Goal: Task Accomplishment & Management: Manage account settings

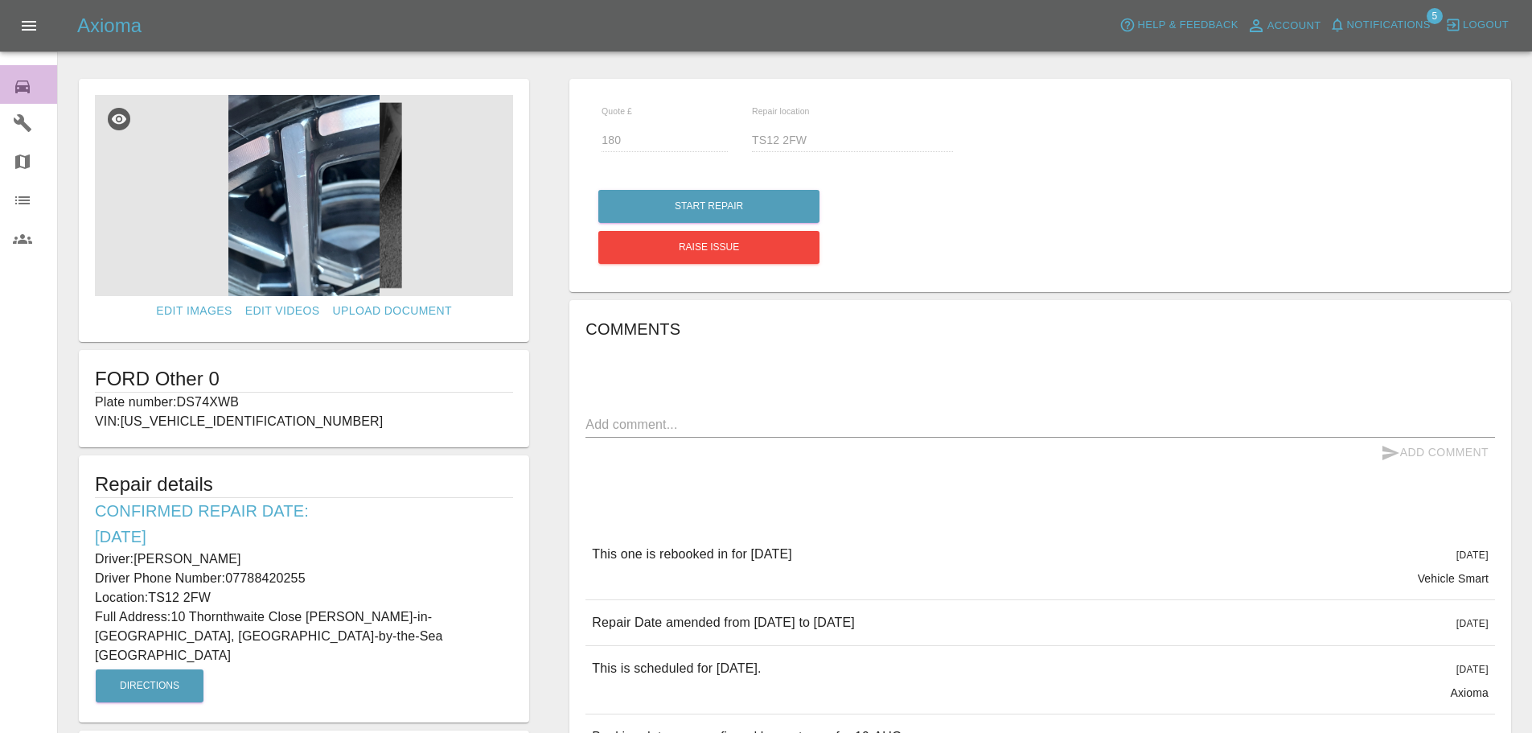
click at [31, 87] on icon at bounding box center [22, 86] width 19 height 19
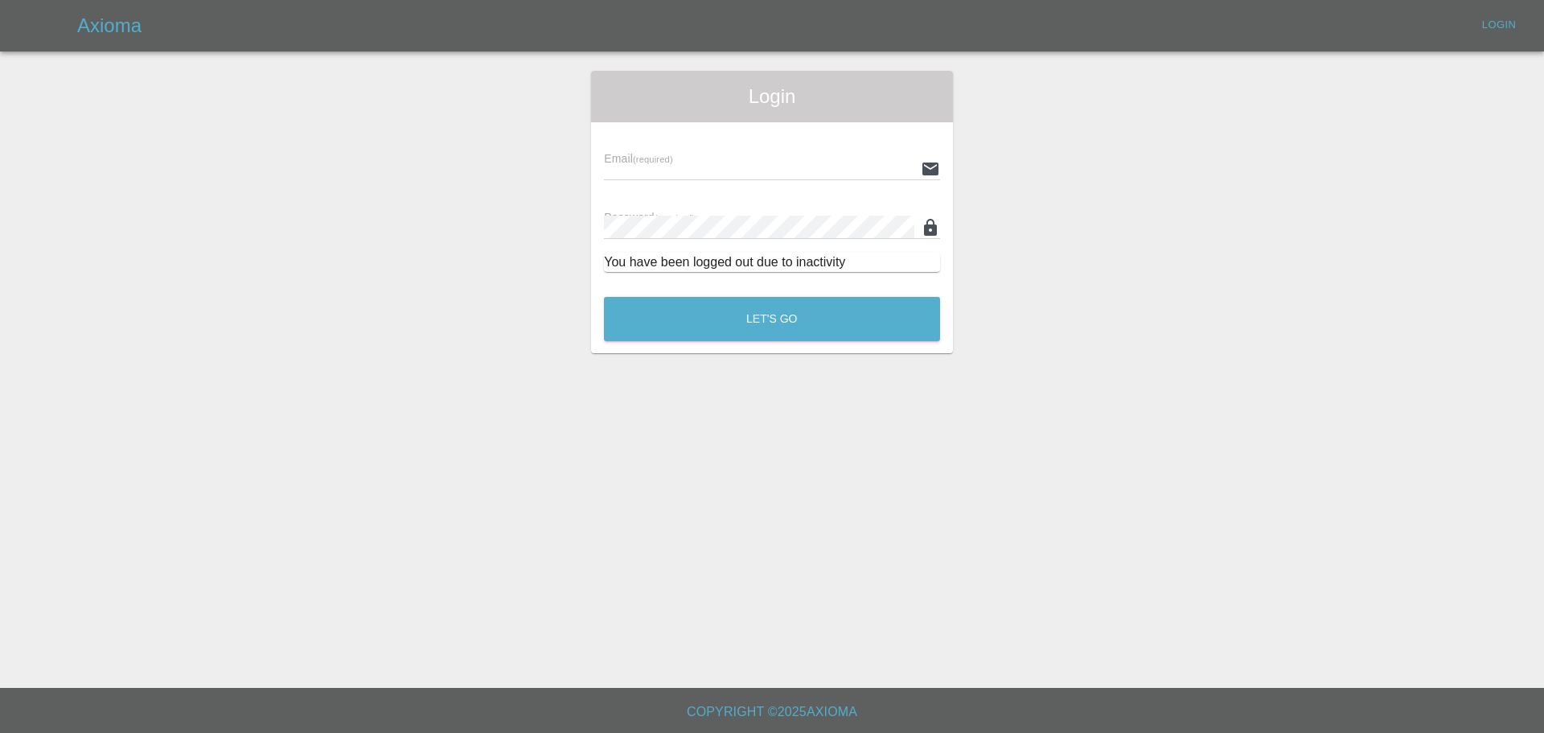
type input "[EMAIL_ADDRESS][DOMAIN_NAME]"
click at [759, 338] on button "Let's Go" at bounding box center [772, 319] width 336 height 44
